Goal: Transaction & Acquisition: Purchase product/service

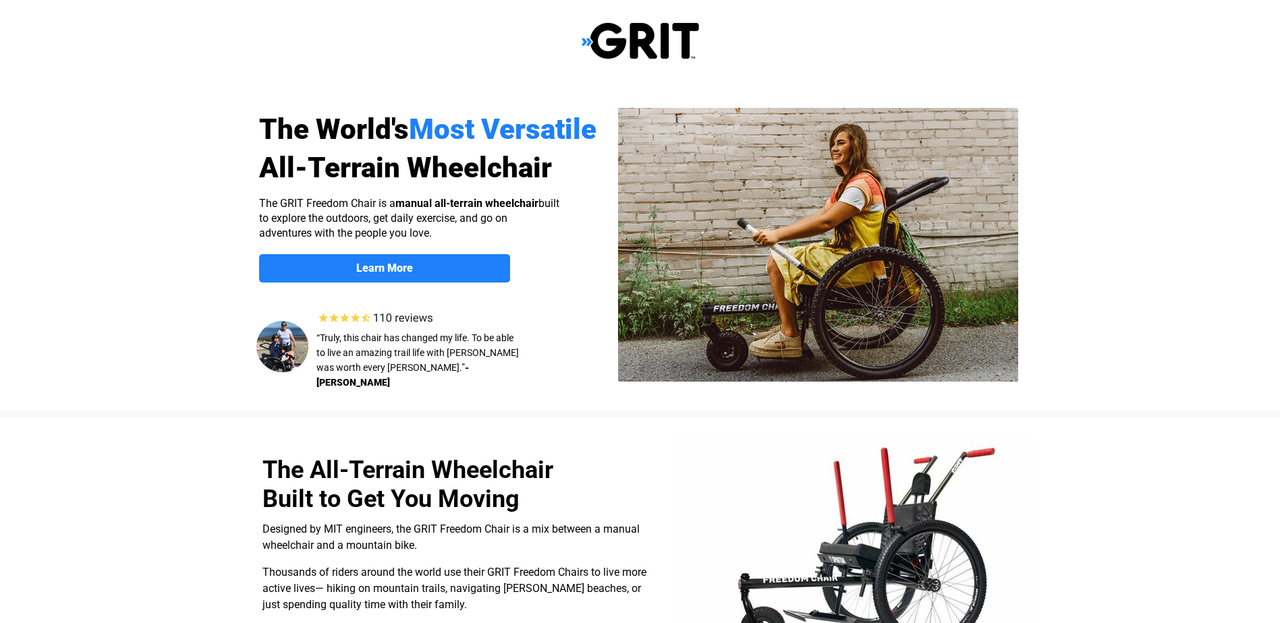
select select "US"
click at [395, 270] on strong "Learn More" at bounding box center [384, 268] width 57 height 13
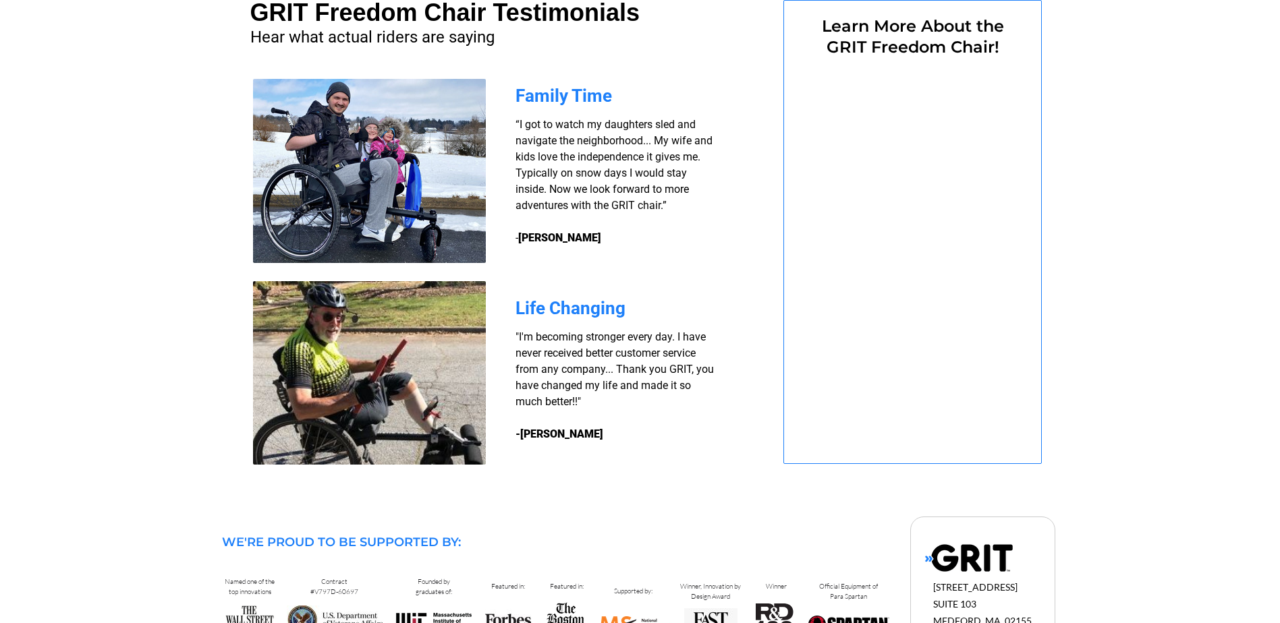
select select "US"
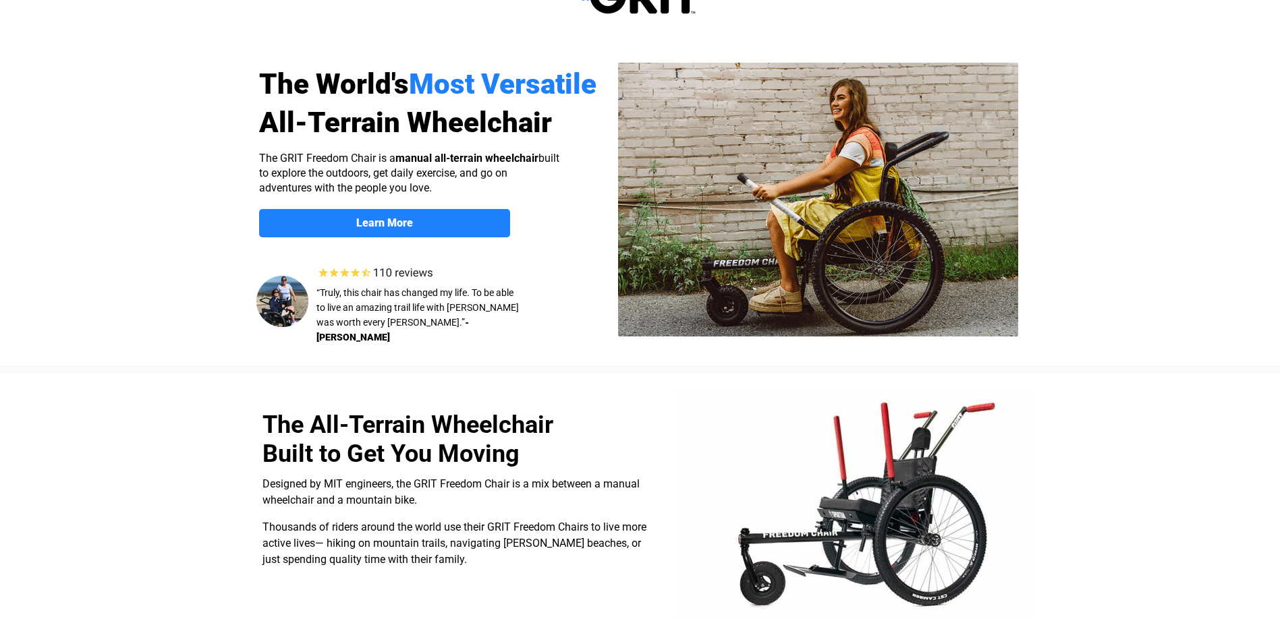
scroll to position [0, 0]
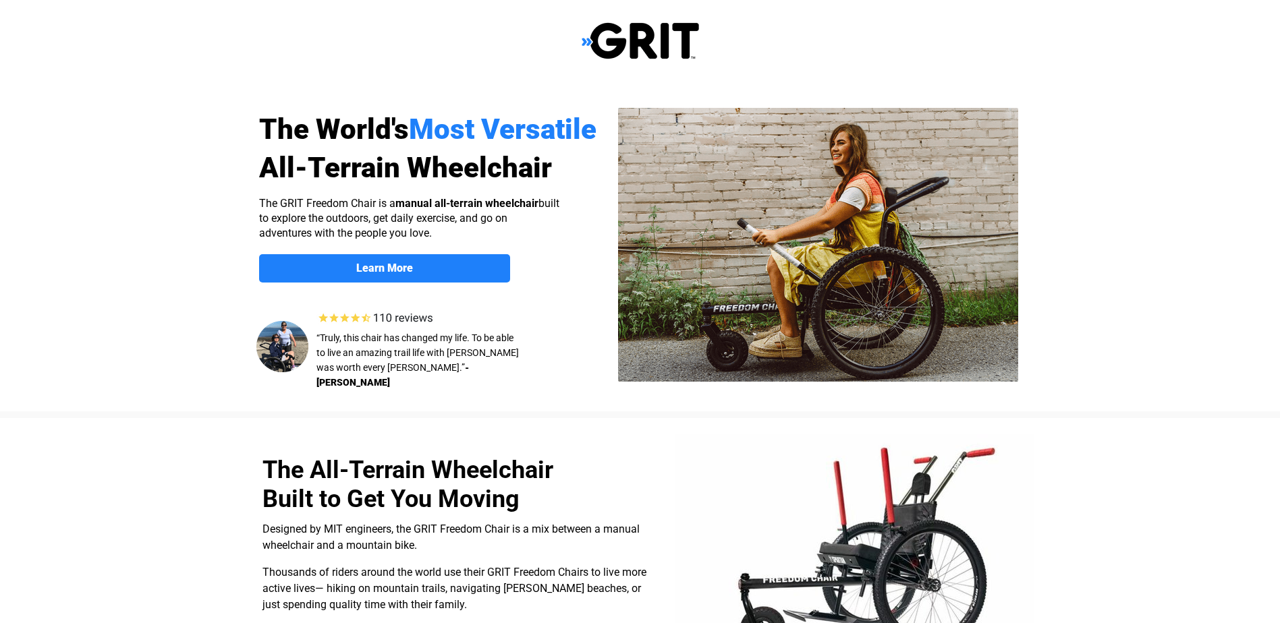
click at [647, 46] on img at bounding box center [639, 41] width 117 height 38
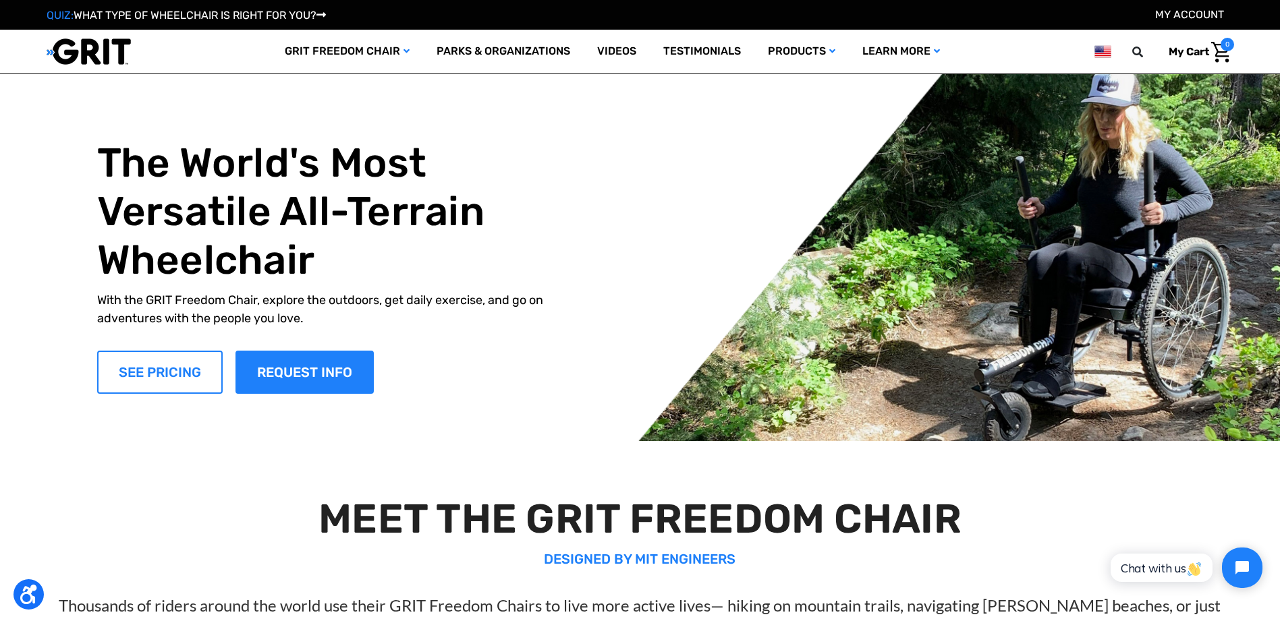
click at [161, 376] on link "SEE PRICING" at bounding box center [159, 372] width 125 height 43
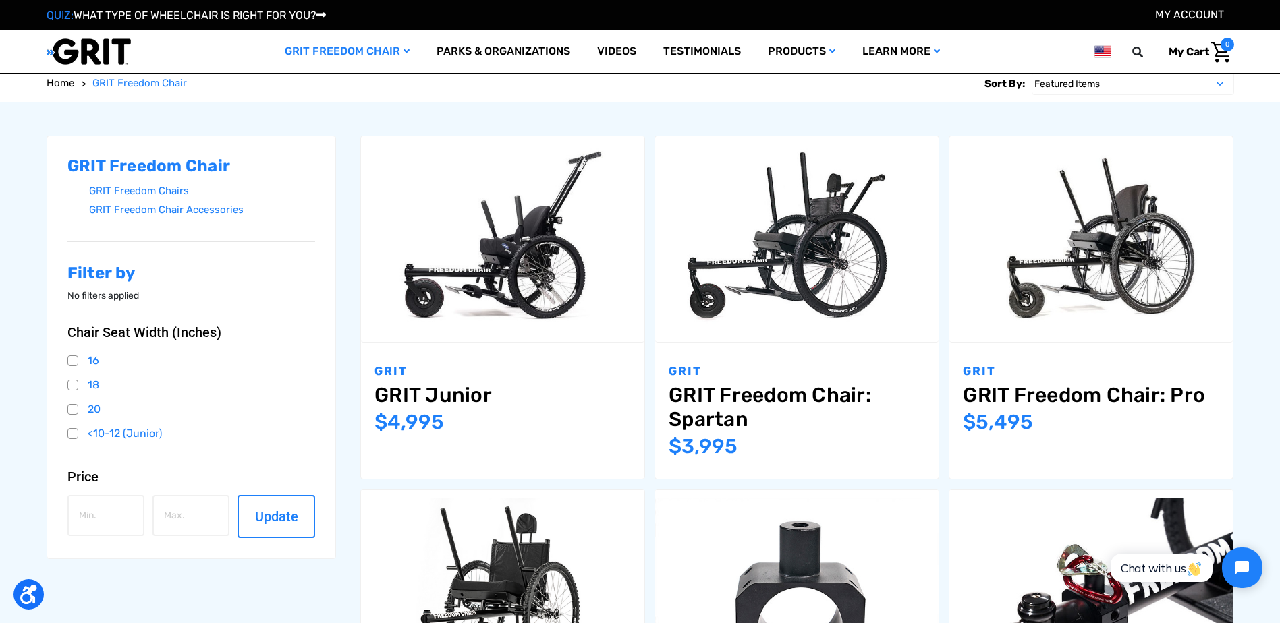
scroll to position [157, 0]
